Goal: Obtain resource: Obtain resource

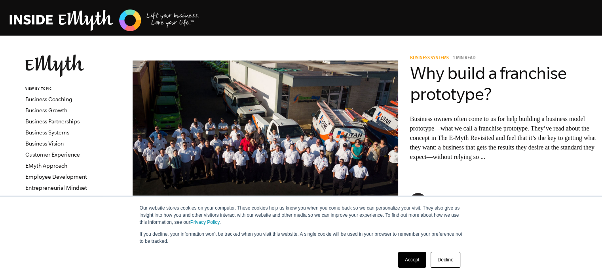
click at [415, 261] on link "Accept" at bounding box center [412, 260] width 28 height 16
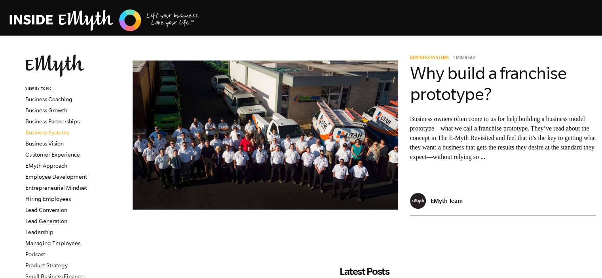
click at [55, 131] on link "Business Systems" at bounding box center [47, 133] width 44 height 6
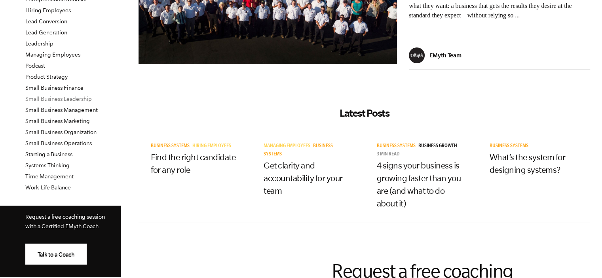
scroll to position [238, 0]
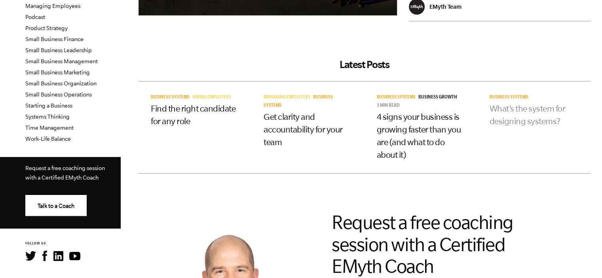
click at [505, 111] on link "What’s the system for designing systems?" at bounding box center [528, 115] width 76 height 22
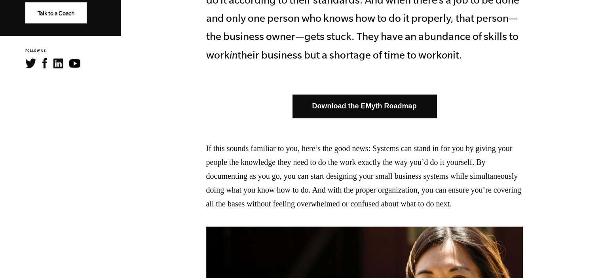
scroll to position [436, 0]
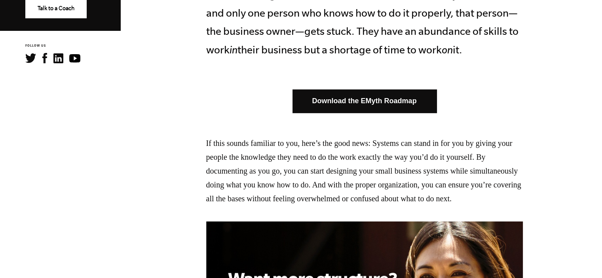
click at [383, 97] on link "Download the EMyth Roadmap" at bounding box center [365, 101] width 144 height 23
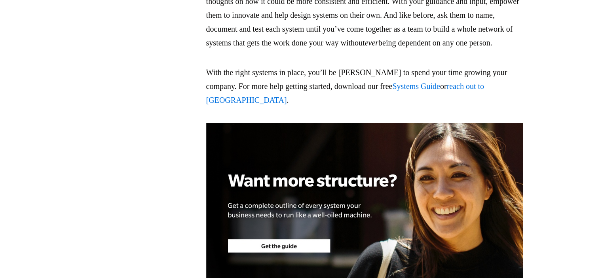
scroll to position [2139, 0]
click at [405, 90] on span "Systems Guide" at bounding box center [416, 86] width 48 height 9
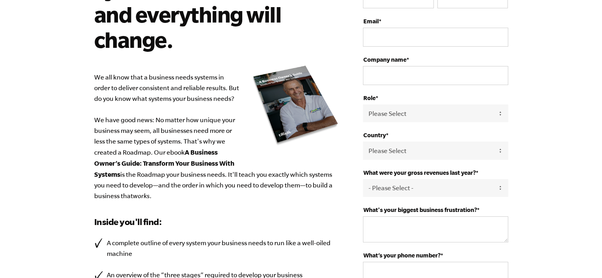
scroll to position [38, 0]
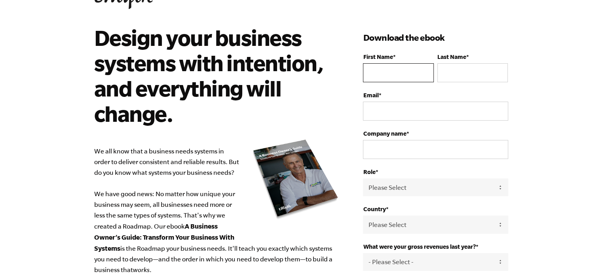
click at [385, 70] on input "First Name *" at bounding box center [398, 72] width 70 height 19
type input "[PERSON_NAME]"
type input "[PERSON_NAME][EMAIL_ADDRESS][DOMAIN_NAME]"
type input "AC's Main Street Market"
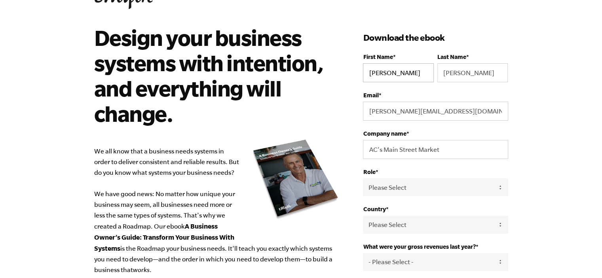
select select "[GEOGRAPHIC_DATA]"
type input "14137373086"
click at [502, 188] on select "Please Select Owner Partner / Co-Owner Executive Employee / Other" at bounding box center [435, 188] width 145 height 18
select select "Owner"
click at [363, 179] on select "Please Select Owner Partner / Co-Owner Executive Employee / Other" at bounding box center [435, 188] width 145 height 18
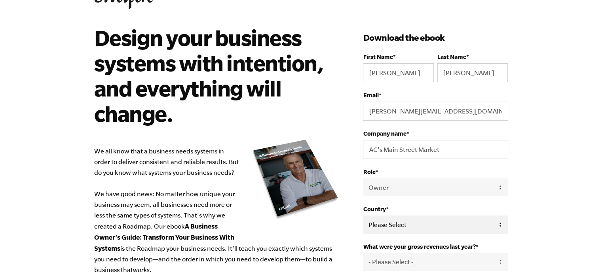
click at [499, 224] on select "Please Select United States Afghanistan Åland Islands Albania Algeria American …" at bounding box center [435, 225] width 145 height 18
click at [363, 216] on select "Please Select United States Afghanistan Åland Islands Albania Algeria American …" at bounding box center [435, 225] width 145 height 18
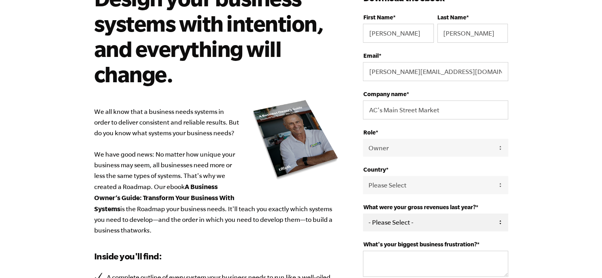
click at [499, 221] on select "- Please Select - 0-75K 76-150K 151-275K 276-500K 501-750K 751-1M 1-2.5M 2.5-5M…" at bounding box center [435, 223] width 145 height 18
select select "276-500K"
click at [363, 214] on select "- Please Select - 0-75K 76-150K 151-275K 276-500K 501-750K 751-1M 1-2.5M 2.5-5M…" at bounding box center [435, 223] width 145 height 18
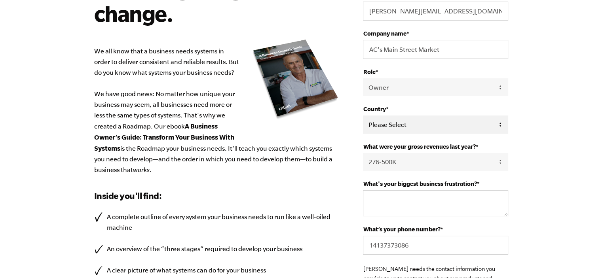
scroll to position [156, 0]
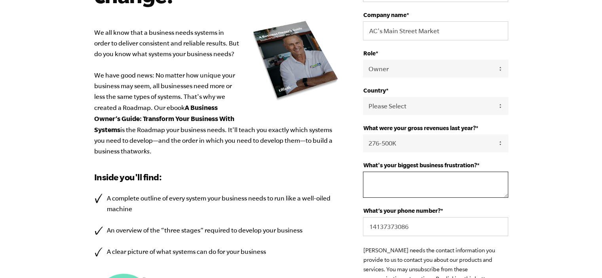
click at [369, 174] on textarea "What's your biggest business frustration? *" at bounding box center [435, 185] width 145 height 26
type textarea "n"
type textarea "Everything falls on my shoulders, can't leave, constantly having to do manual l…"
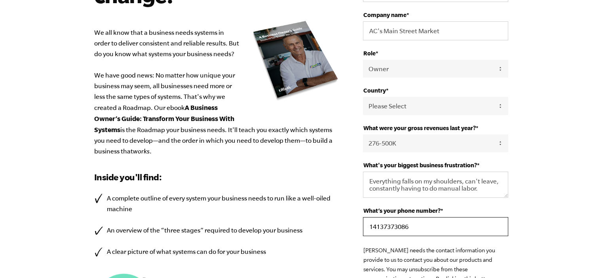
click at [442, 218] on input "14137373086" at bounding box center [435, 226] width 145 height 19
type input "1"
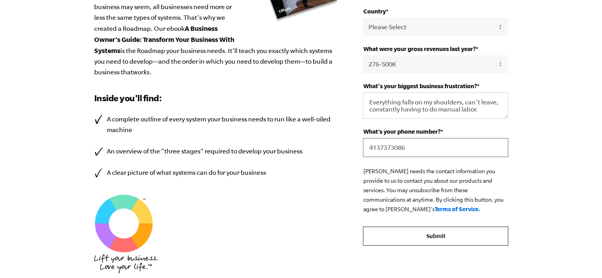
type input "4137373086"
click at [435, 232] on input "Submit" at bounding box center [435, 236] width 145 height 19
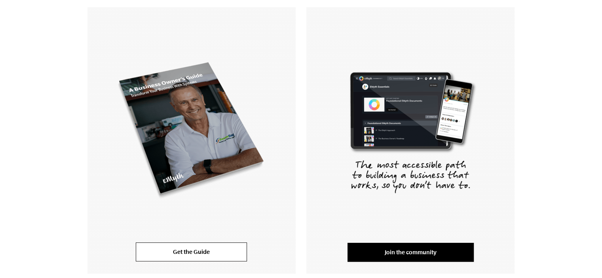
scroll to position [127, 0]
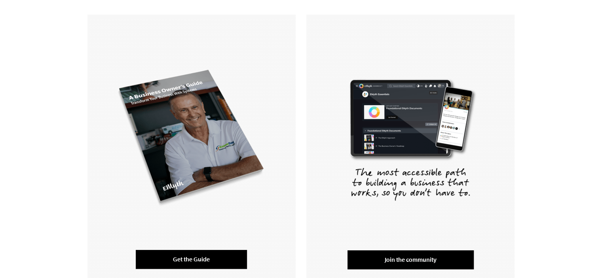
click at [183, 254] on link "Get the Guide" at bounding box center [191, 259] width 111 height 19
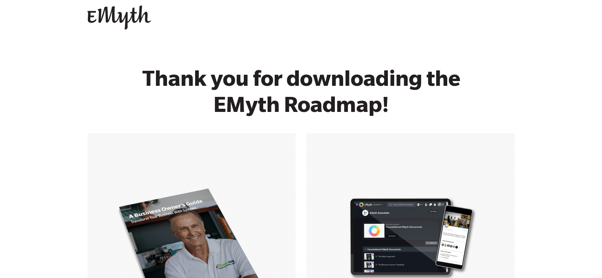
scroll to position [0, 0]
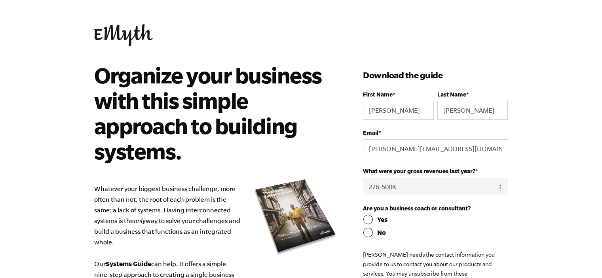
select select "276-500K"
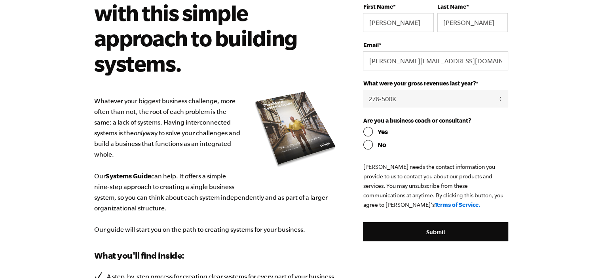
scroll to position [79, 0]
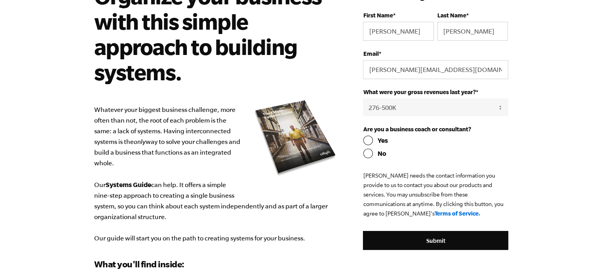
click at [367, 154] on input "No" at bounding box center [435, 154] width 145 height 10
radio input "true"
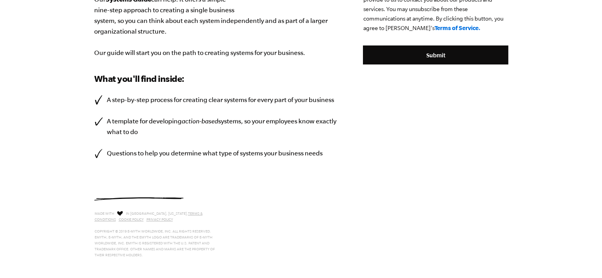
scroll to position [270, 0]
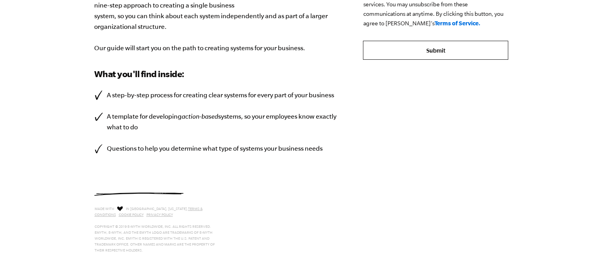
click at [415, 46] on input "Submit" at bounding box center [435, 50] width 145 height 19
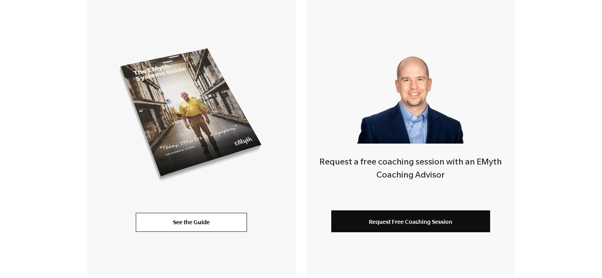
scroll to position [198, 0]
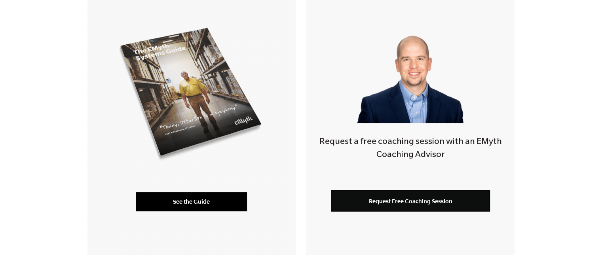
click at [177, 198] on link "See the Guide" at bounding box center [191, 201] width 111 height 19
